Goal: Information Seeking & Learning: Learn about a topic

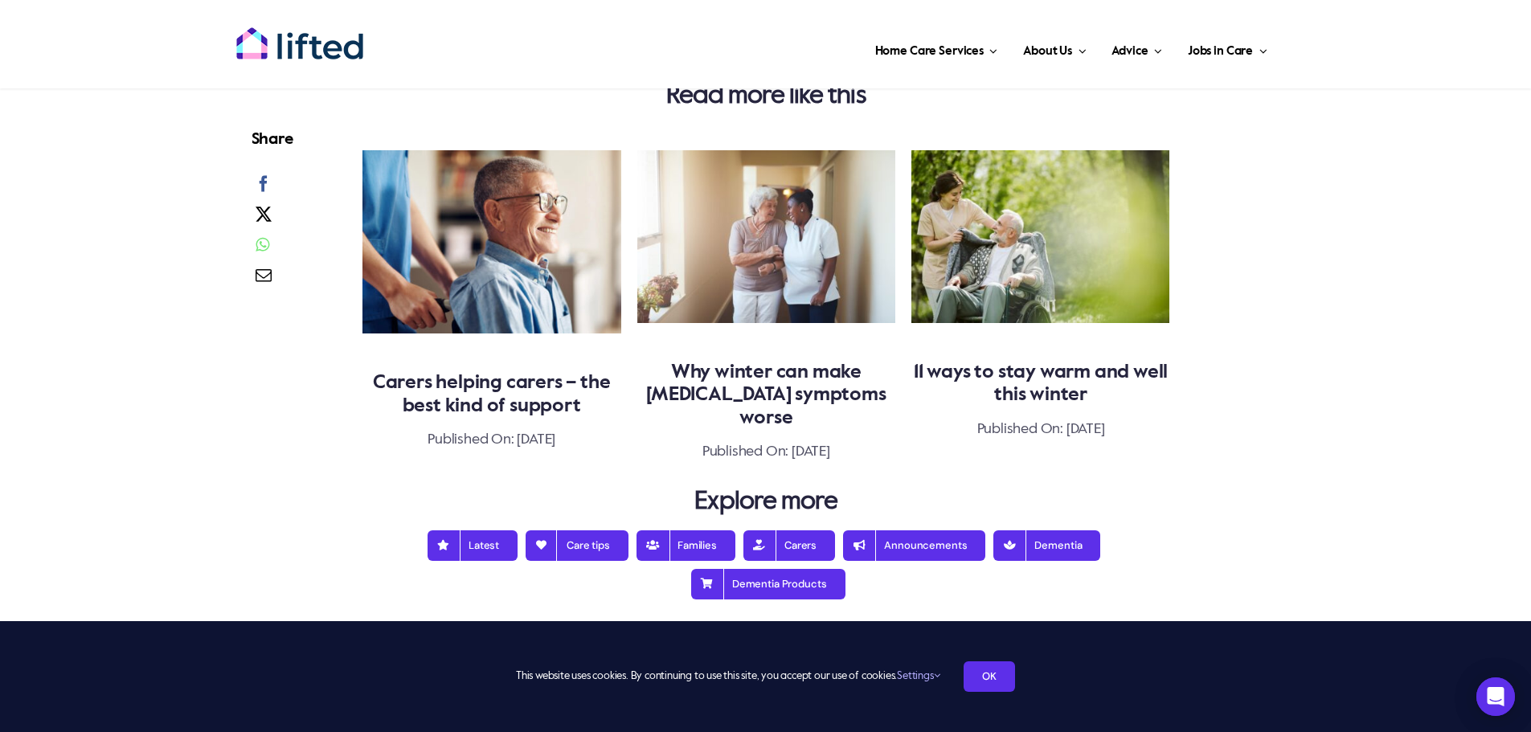
scroll to position [3517, 0]
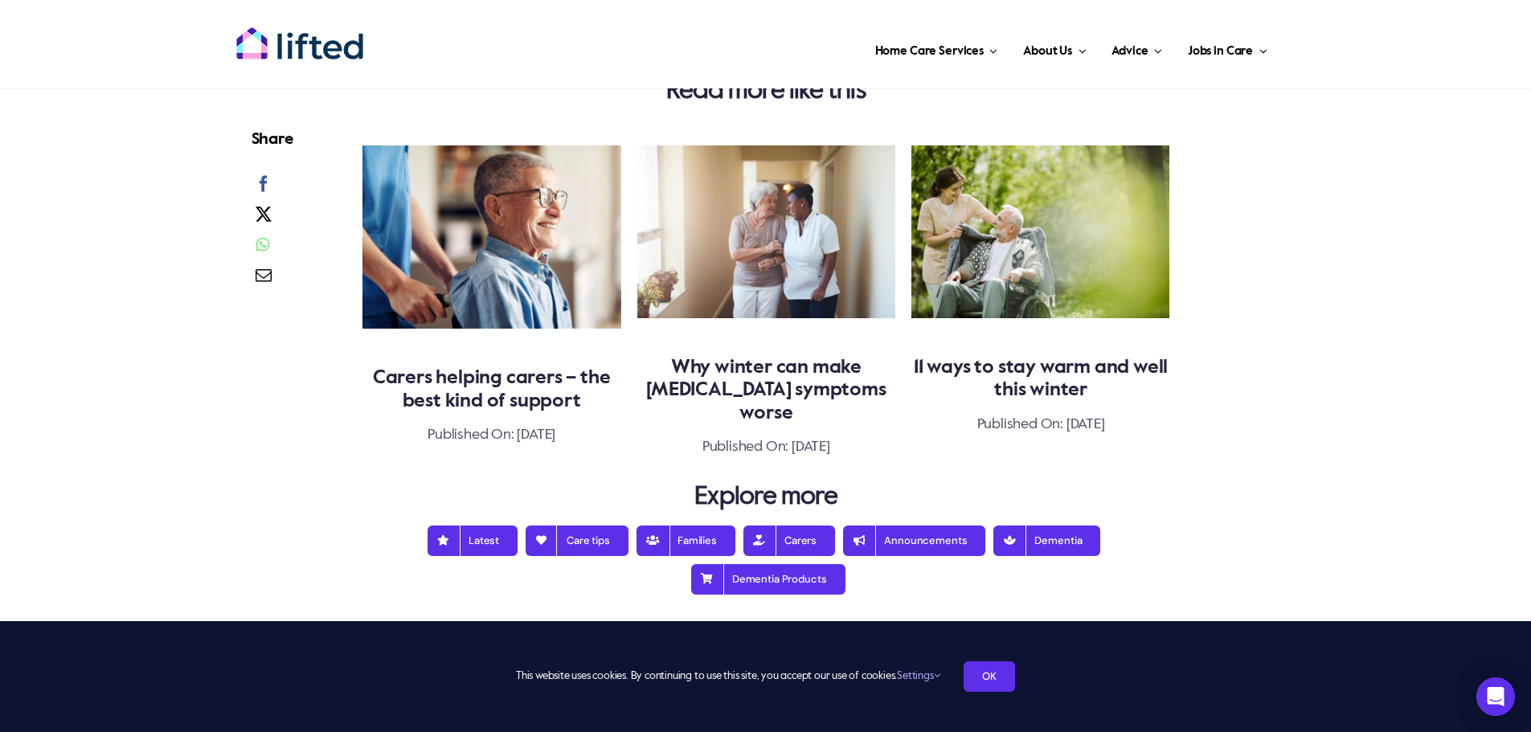
click at [783, 364] on link "Why winter can make [MEDICAL_DATA] symptoms worse" at bounding box center [765, 391] width 239 height 66
click at [766, 389] on link "Why winter can make [MEDICAL_DATA] symptoms worse" at bounding box center [765, 391] width 239 height 66
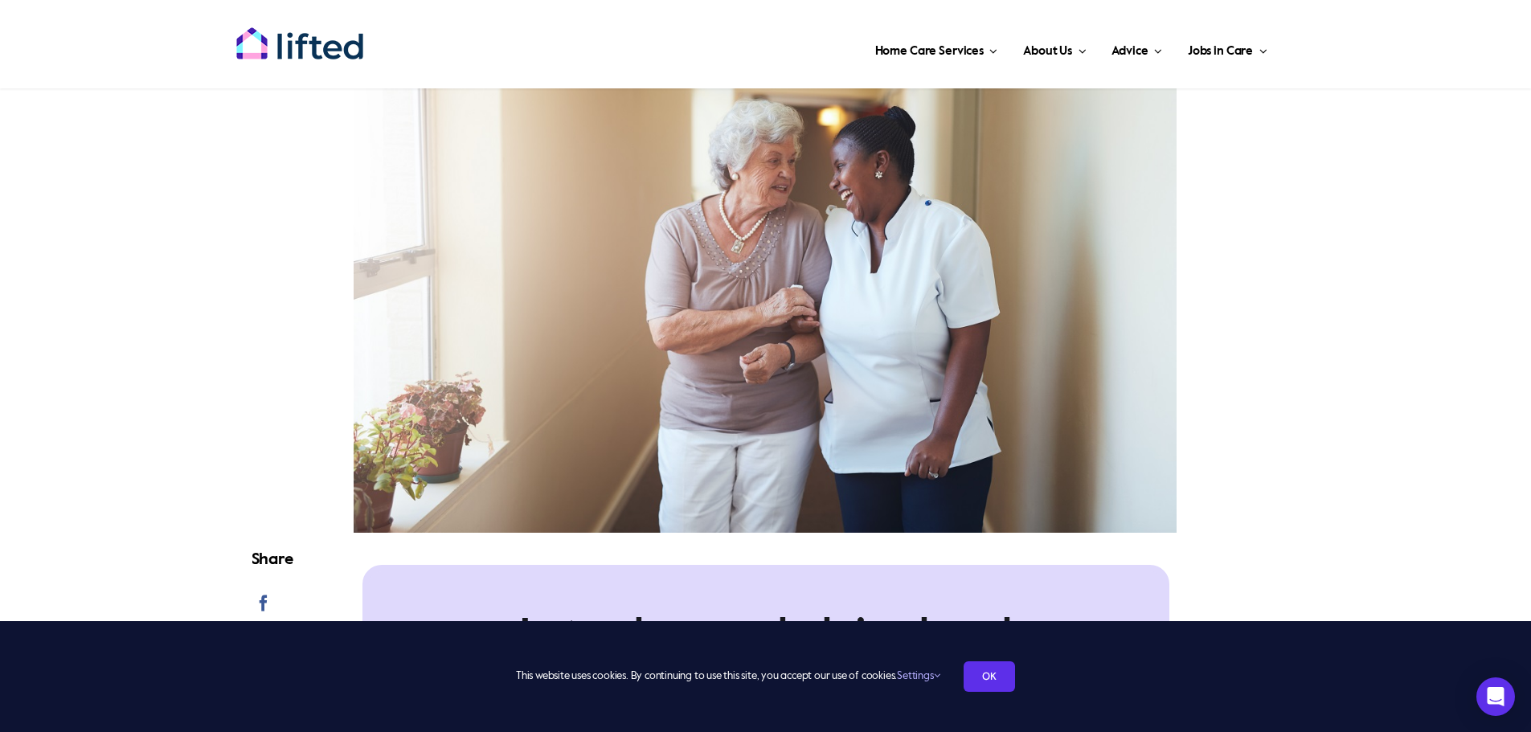
scroll to position [424, 0]
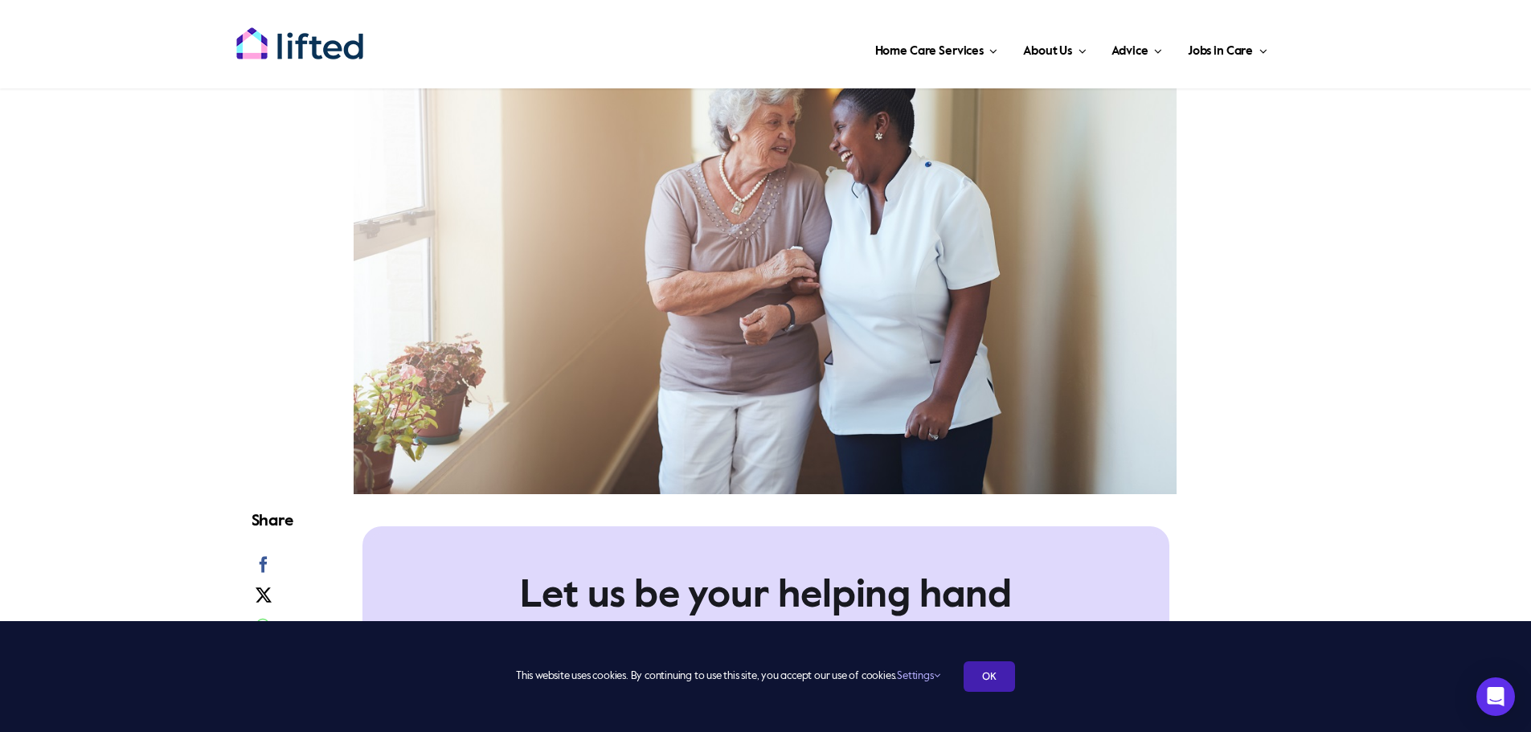
click at [978, 673] on link "OK" at bounding box center [988, 676] width 51 height 31
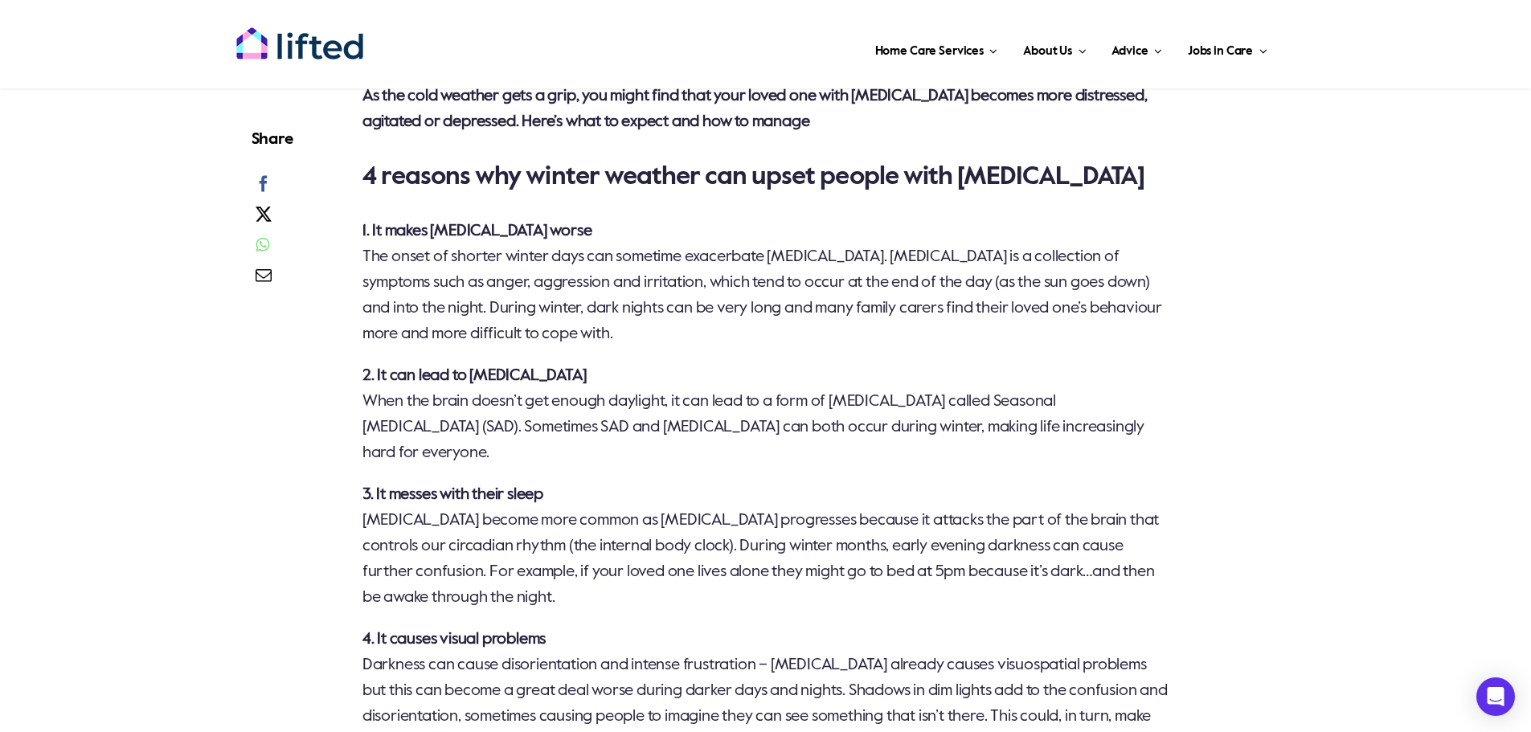
scroll to position [1123, 0]
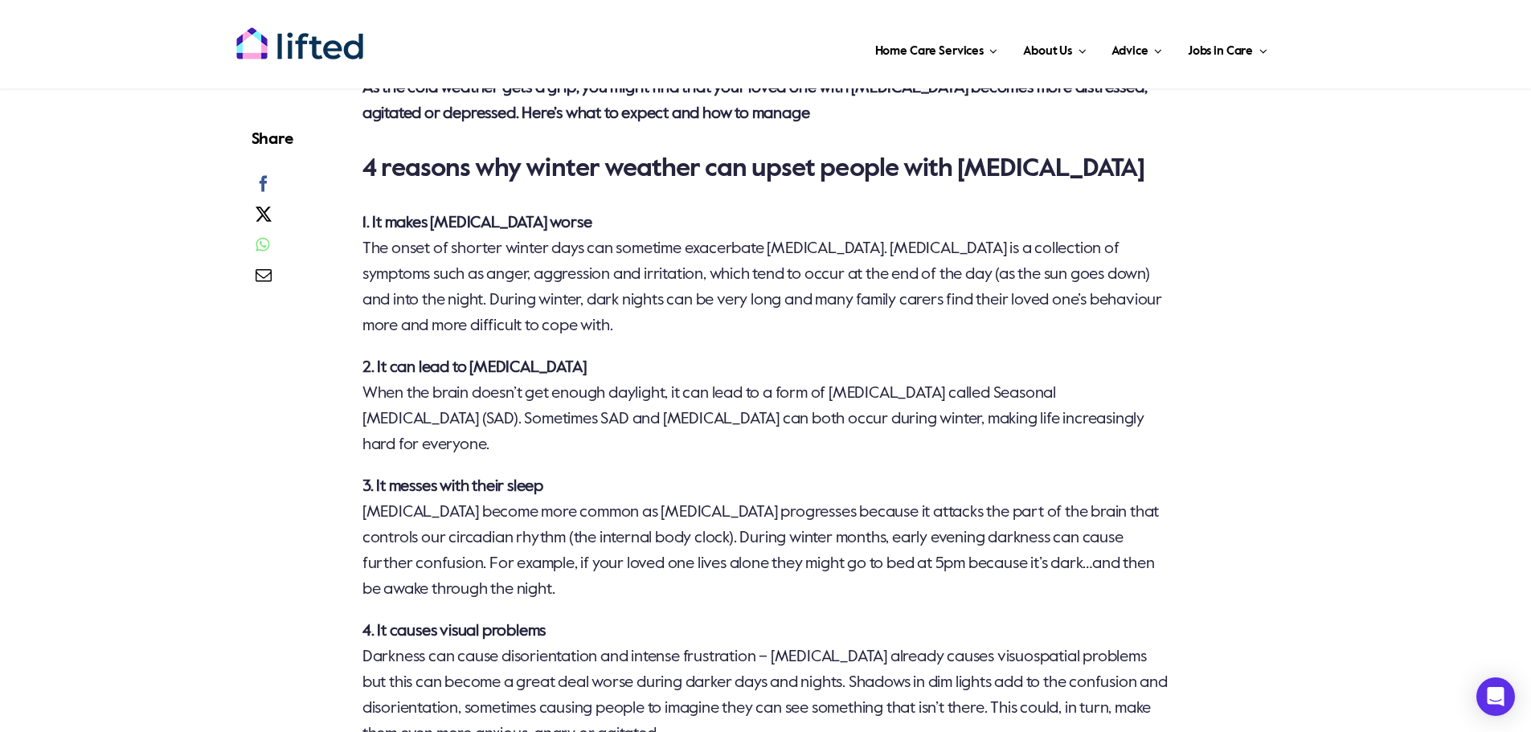
drag, startPoint x: 1489, startPoint y: 291, endPoint x: 1484, endPoint y: 305, distance: 15.2
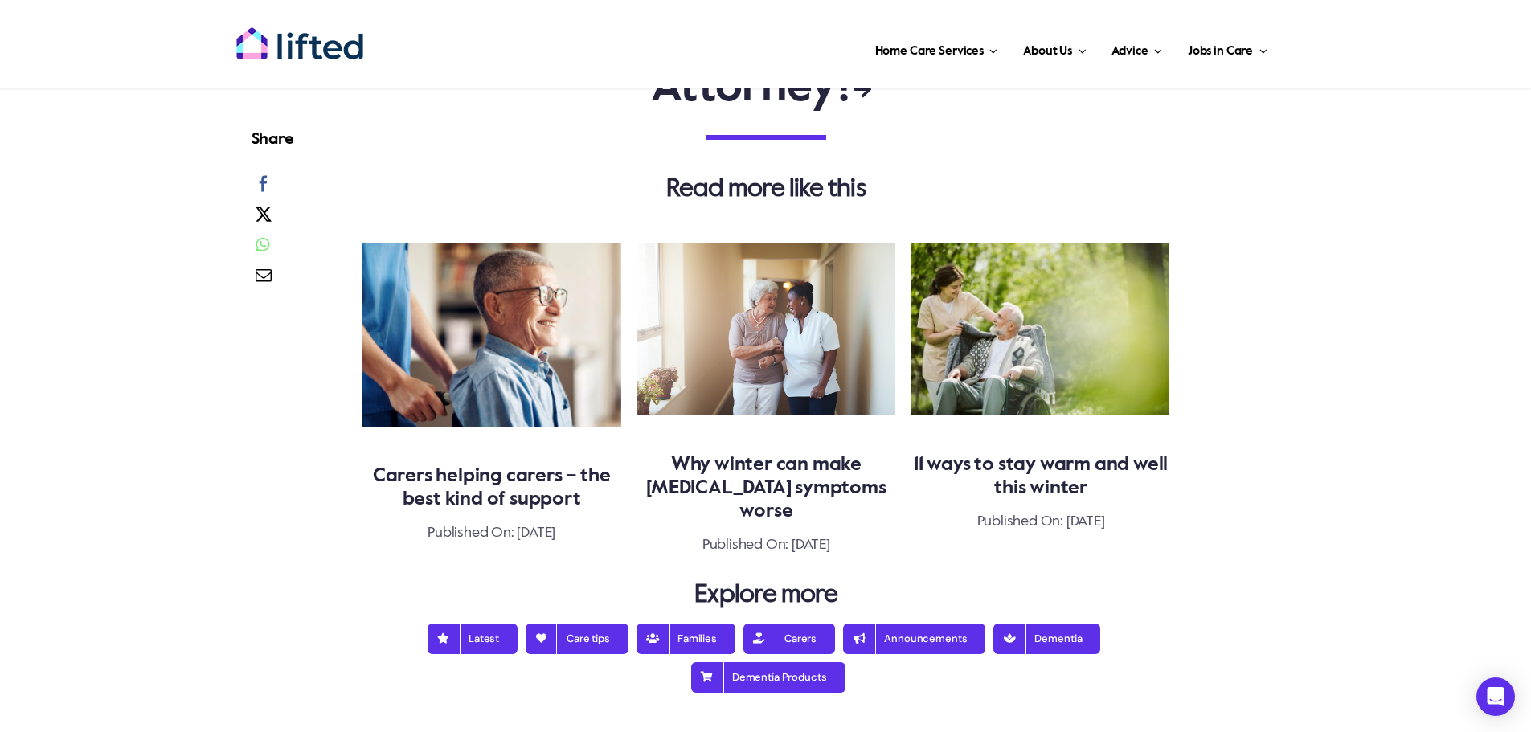
scroll to position [1903, 0]
